Goal: Transaction & Acquisition: Purchase product/service

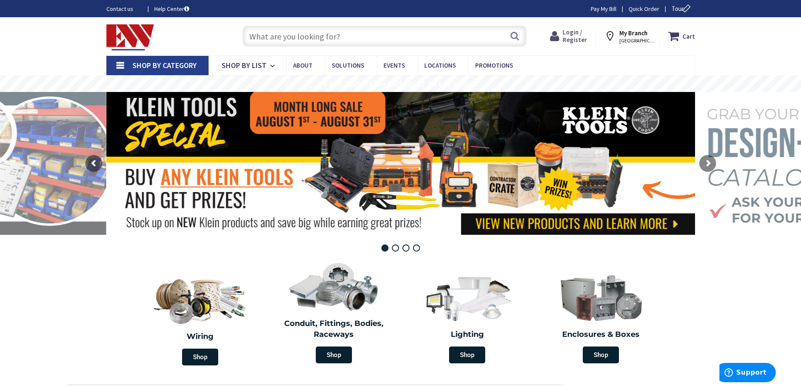
click at [579, 39] on span "Login / Register" at bounding box center [575, 36] width 24 height 16
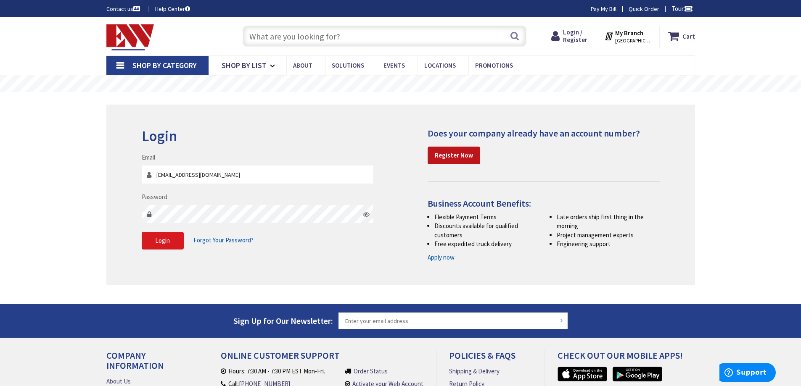
drag, startPoint x: 77, startPoint y: 225, endPoint x: 144, endPoint y: 236, distance: 68.7
click at [80, 226] on div "Skip to Content Toggle Nav Search Cart My Cart Close" at bounding box center [400, 257] width 801 height 481
click at [167, 249] on button "Login" at bounding box center [163, 241] width 42 height 18
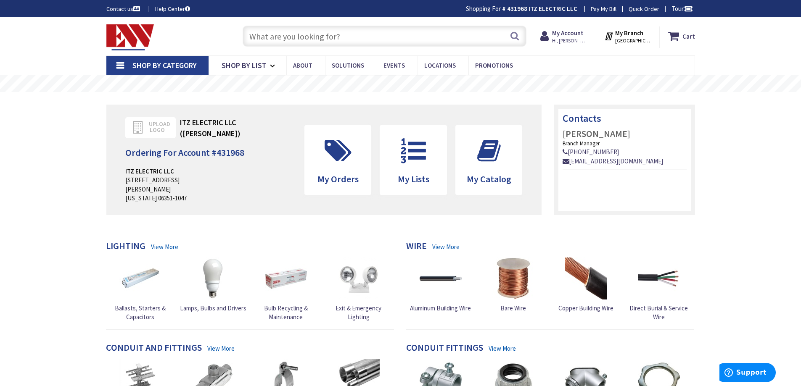
click at [359, 37] on input "text" at bounding box center [385, 36] width 284 height 21
paste input "S1203"
type input "S1203"
click at [513, 34] on button "Search" at bounding box center [514, 35] width 11 height 19
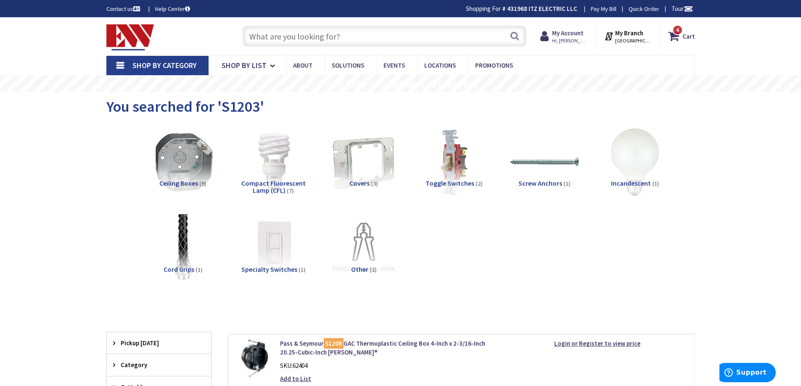
click at [365, 37] on input "text" at bounding box center [385, 36] width 284 height 21
paste input "Shim My Box"
type input "Shim My Box"
click at [514, 36] on button "Search" at bounding box center [514, 35] width 11 height 19
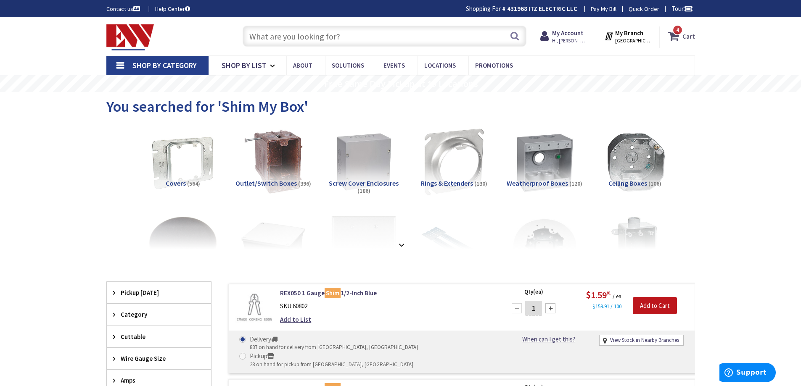
click at [680, 35] on icon at bounding box center [675, 36] width 14 height 15
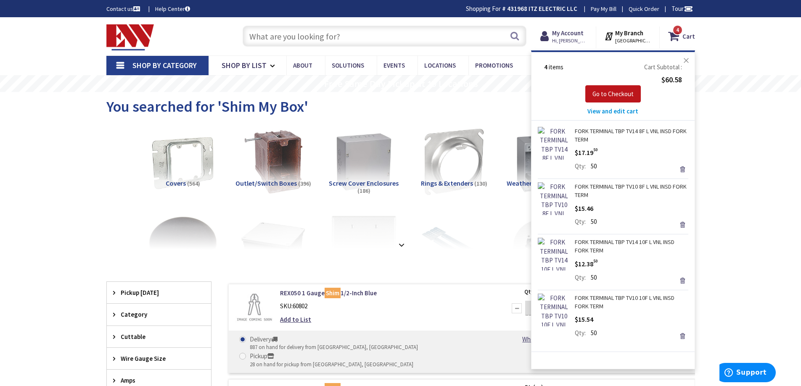
click at [686, 60] on button "Close" at bounding box center [686, 60] width 17 height 17
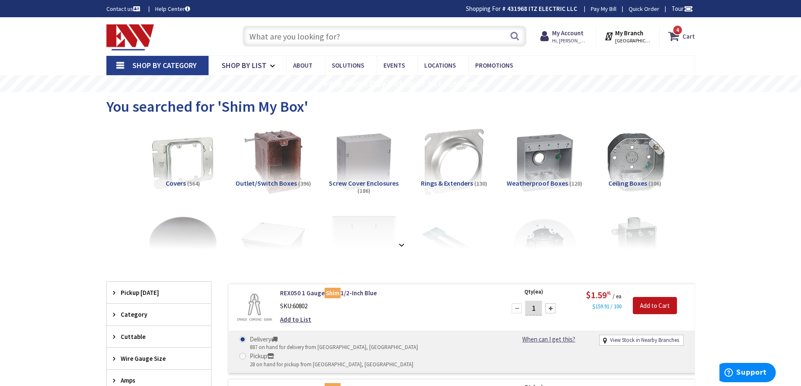
click at [683, 39] on strong "Cart" at bounding box center [688, 36] width 13 height 15
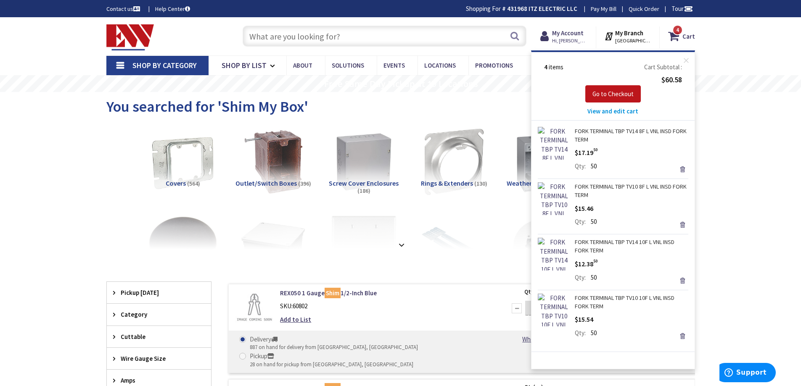
click at [611, 114] on span "View and edit cart" at bounding box center [612, 111] width 51 height 8
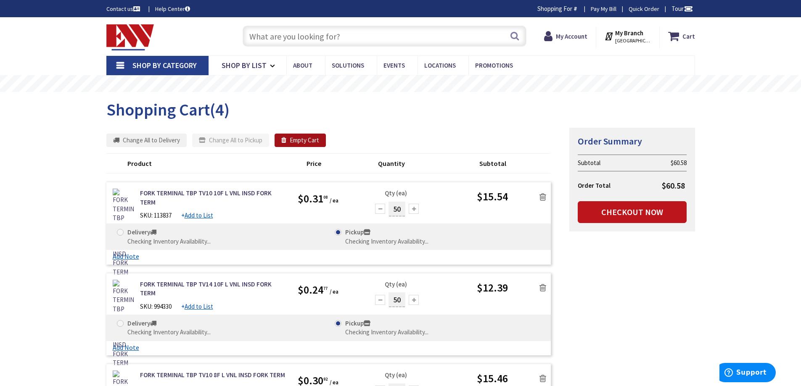
click at [309, 141] on button "Empty Cart" at bounding box center [300, 140] width 51 height 13
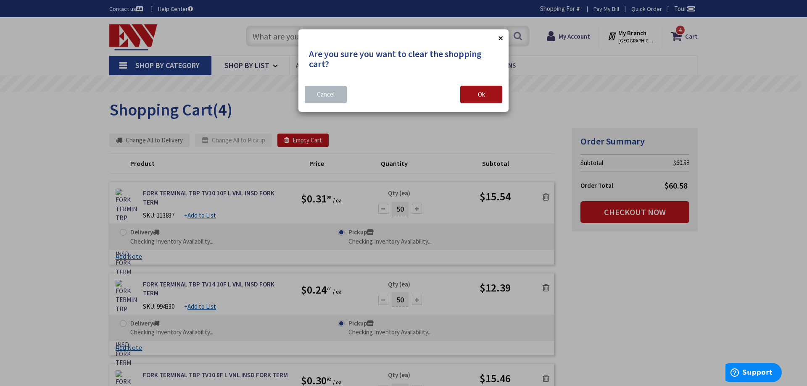
click at [471, 99] on button "Ok" at bounding box center [481, 95] width 42 height 18
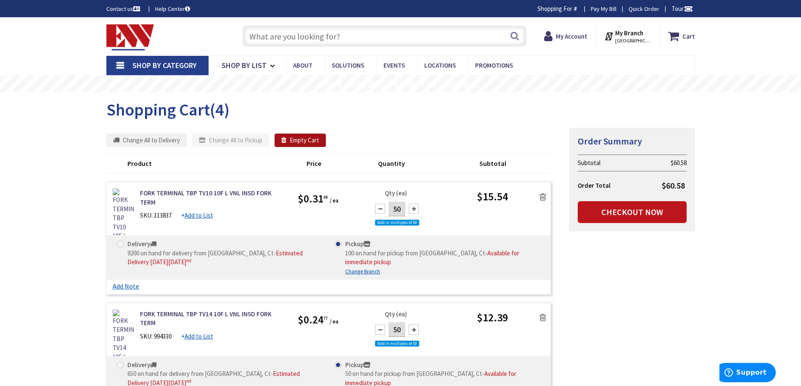
click at [303, 140] on button "Empty Cart" at bounding box center [300, 140] width 51 height 13
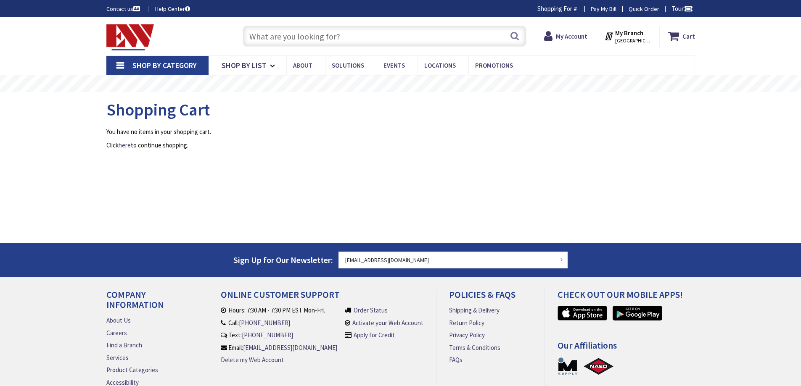
click at [476, 141] on p "Click here to continue shopping." at bounding box center [400, 145] width 589 height 9
